Goal: Information Seeking & Learning: Understand process/instructions

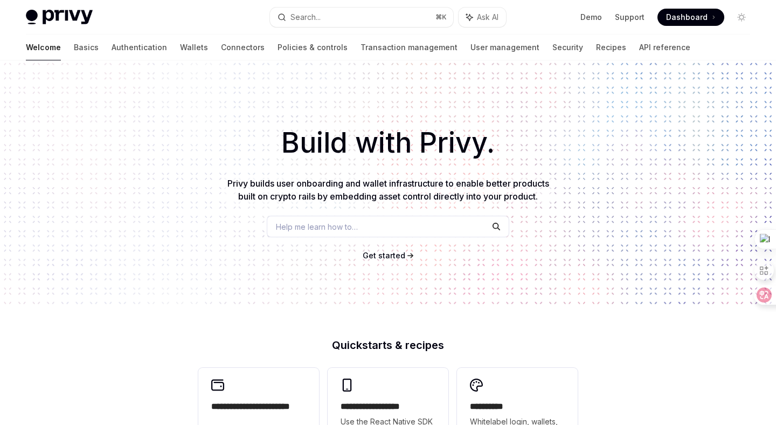
scroll to position [445, 0]
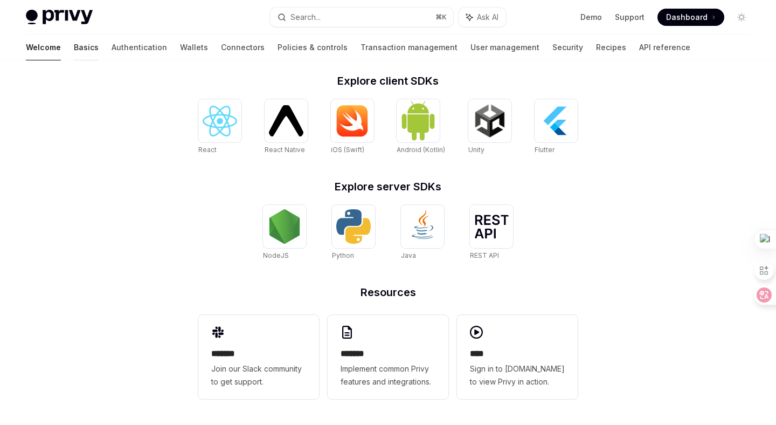
click at [74, 53] on link "Basics" at bounding box center [86, 48] width 25 height 26
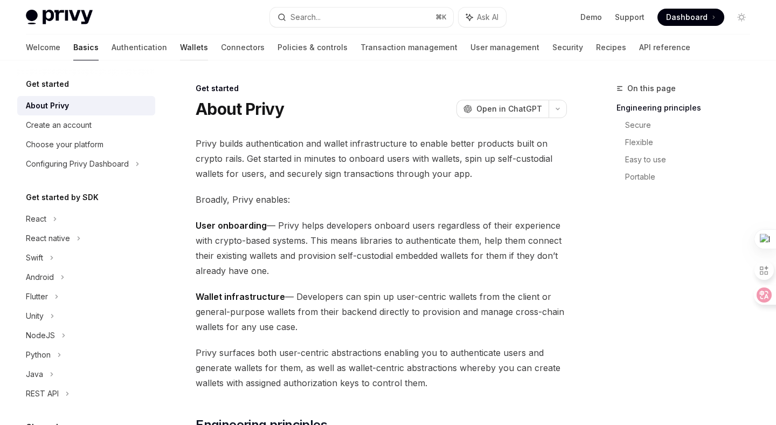
click at [180, 49] on link "Wallets" at bounding box center [194, 48] width 28 height 26
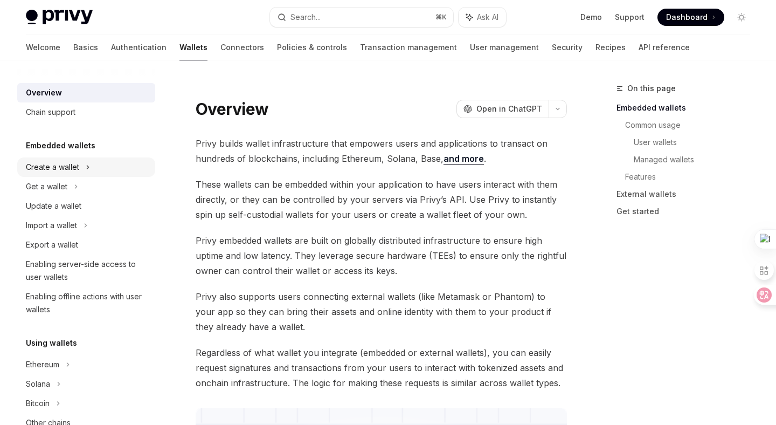
click at [83, 166] on div "Create a wallet" at bounding box center [86, 166] width 138 height 19
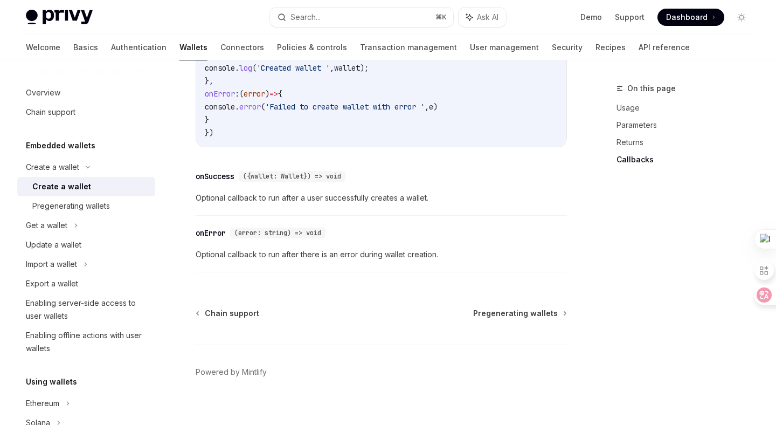
scroll to position [893, 0]
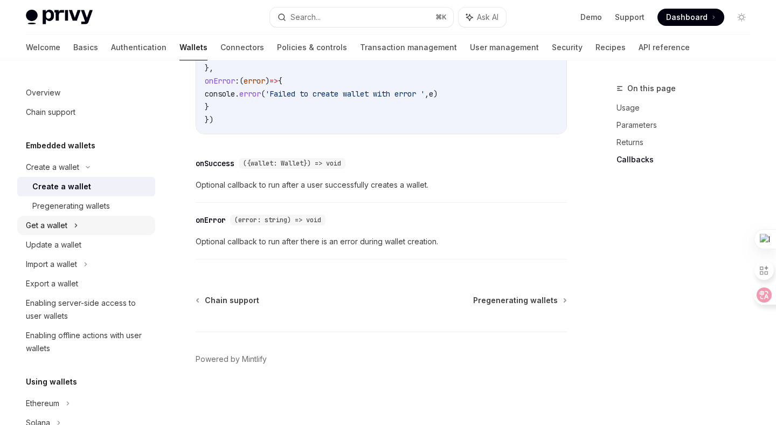
click at [93, 216] on div "Get a wallet" at bounding box center [86, 225] width 138 height 19
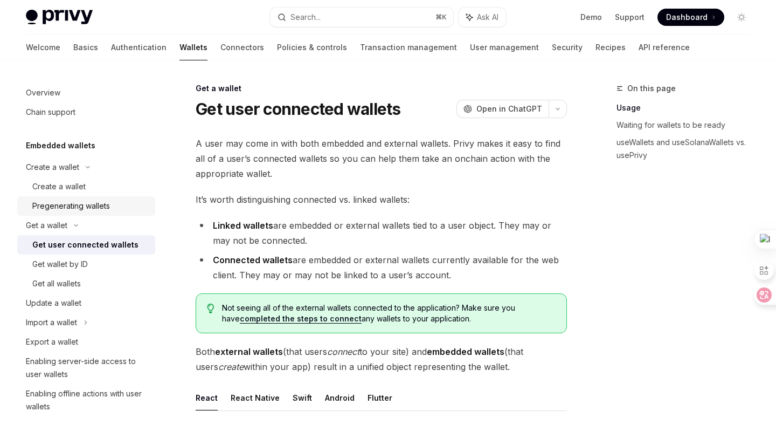
click at [93, 208] on div "Pregenerating wallets" at bounding box center [71, 206] width 78 height 13
type textarea "*"
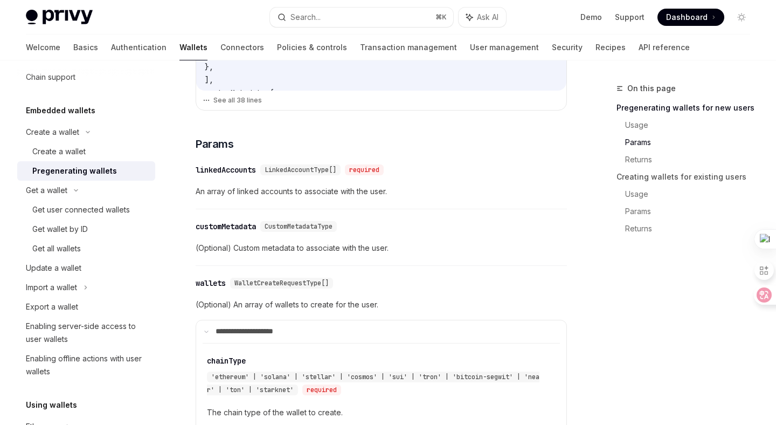
scroll to position [937, 0]
